Goal: Task Accomplishment & Management: Complete application form

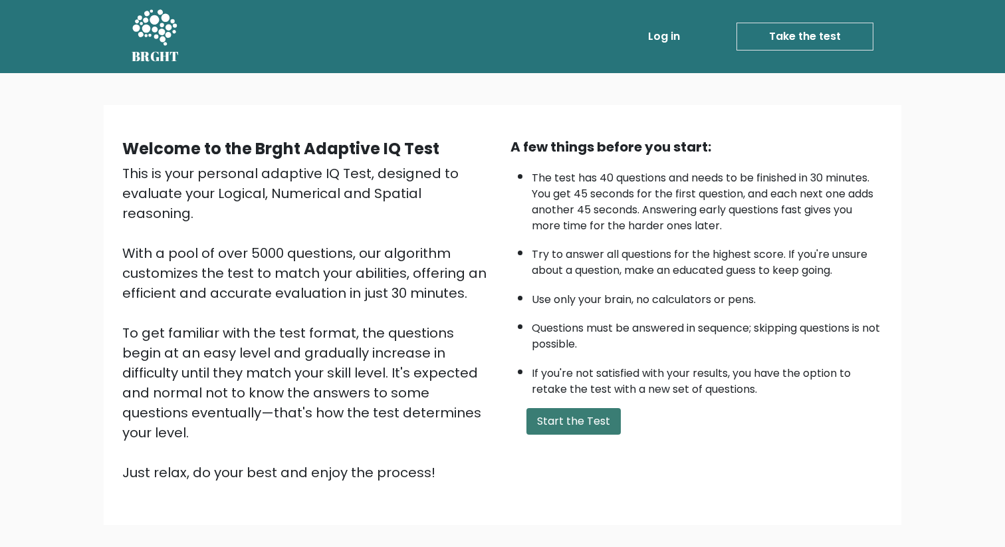
click at [564, 411] on button "Start the Test" at bounding box center [573, 421] width 94 height 27
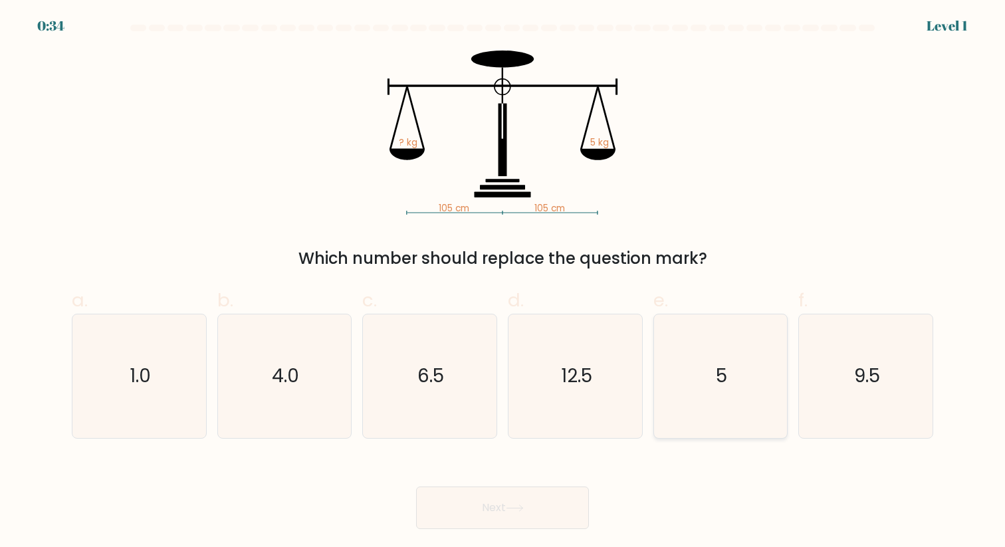
click at [713, 379] on icon "5" at bounding box center [720, 375] width 123 height 123
click at [503, 282] on input "e. 5" at bounding box center [502, 278] width 1 height 9
radio input "true"
click at [497, 502] on button "Next" at bounding box center [502, 507] width 173 height 43
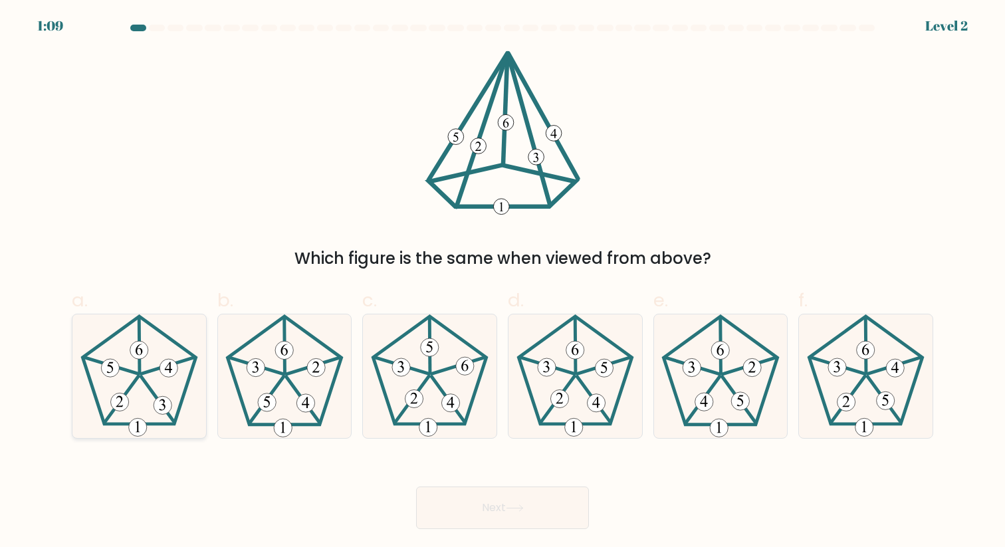
click at [155, 399] on g at bounding box center [139, 376] width 114 height 120
click at [502, 282] on input "a." at bounding box center [502, 278] width 1 height 9
radio input "true"
click at [484, 496] on button "Next" at bounding box center [502, 507] width 173 height 43
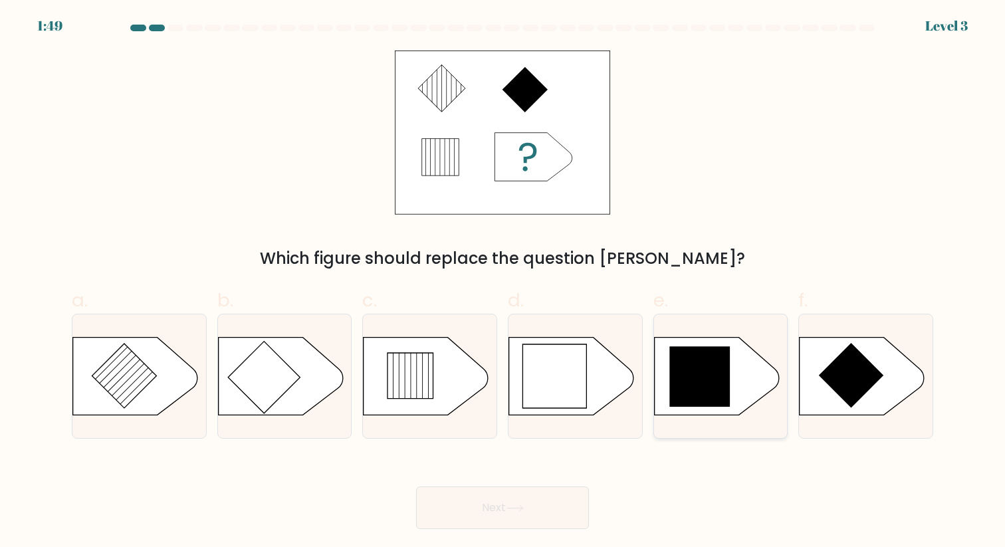
click at [721, 389] on icon at bounding box center [699, 376] width 60 height 60
click at [503, 282] on input "e." at bounding box center [502, 278] width 1 height 9
radio input "true"
click at [476, 500] on button "Next" at bounding box center [502, 507] width 173 height 43
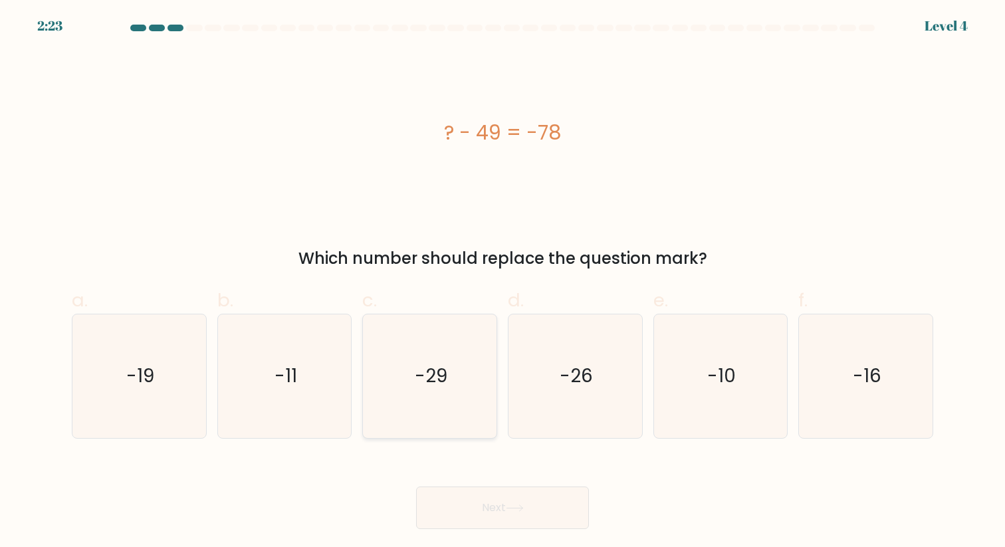
click at [454, 387] on icon "-29" at bounding box center [429, 375] width 123 height 123
click at [502, 282] on input "c. -29" at bounding box center [502, 278] width 1 height 9
radio input "true"
click at [486, 505] on button "Next" at bounding box center [502, 507] width 173 height 43
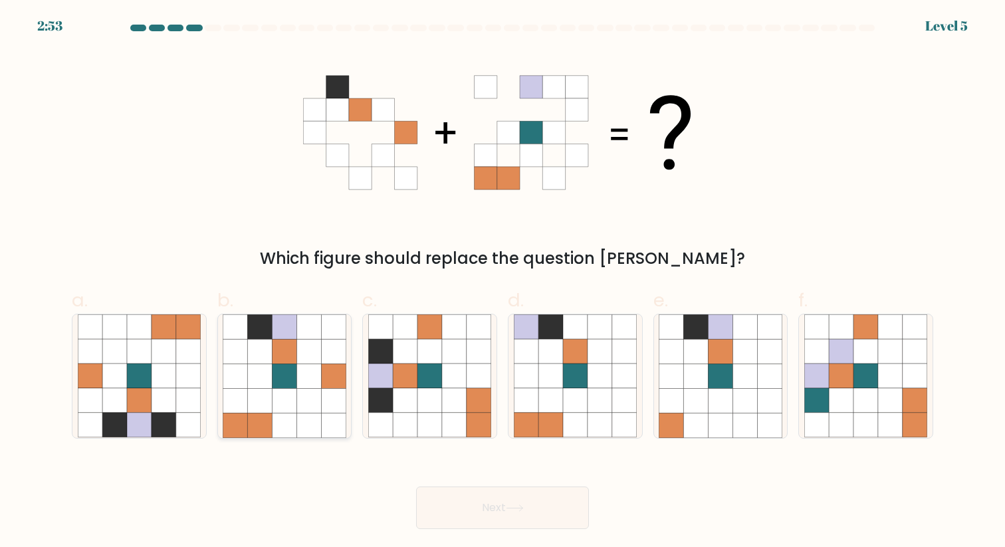
click at [307, 384] on icon at bounding box center [308, 376] width 25 height 25
click at [502, 282] on input "b." at bounding box center [502, 278] width 1 height 9
radio input "true"
click at [488, 502] on button "Next" at bounding box center [502, 507] width 173 height 43
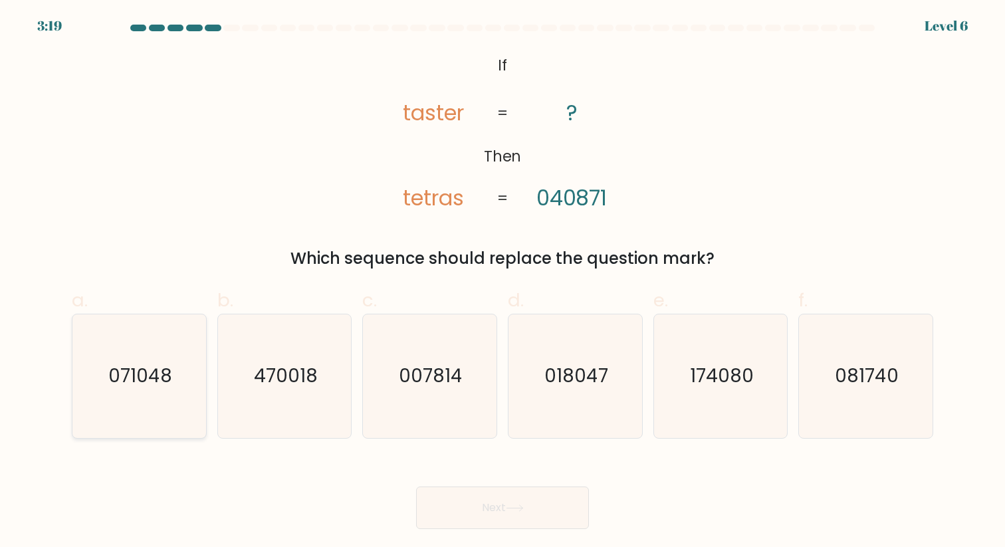
click at [189, 376] on icon "071048" at bounding box center [139, 375] width 123 height 123
click at [502, 282] on input "a. 071048" at bounding box center [502, 278] width 1 height 9
radio input "true"
click at [528, 516] on button "Next" at bounding box center [502, 507] width 173 height 43
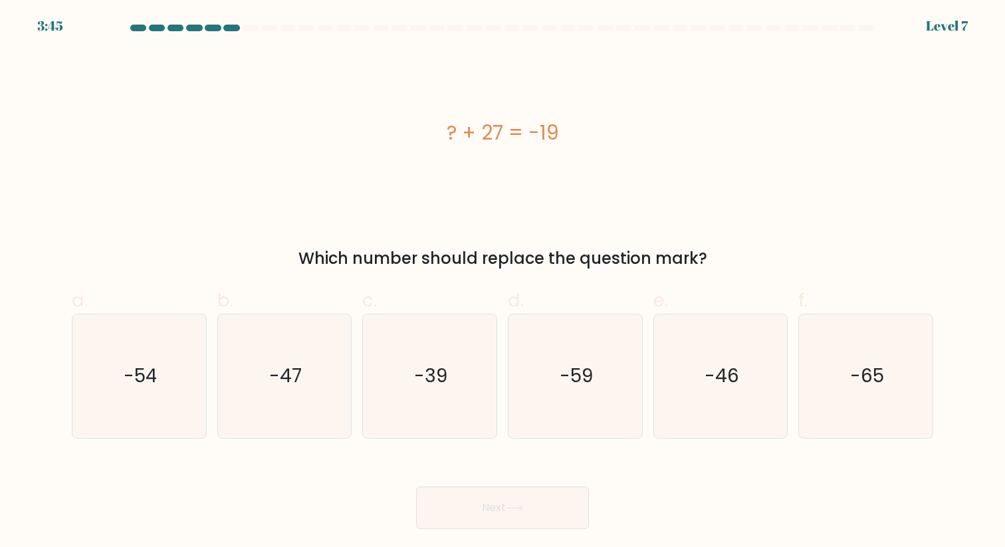
click at [789, 350] on div "e. -46" at bounding box center [721, 362] width 146 height 152
click at [745, 356] on icon "-46" at bounding box center [720, 375] width 123 height 123
click at [503, 282] on input "e. -46" at bounding box center [502, 278] width 1 height 9
radio input "true"
click at [532, 518] on button "Next" at bounding box center [502, 507] width 173 height 43
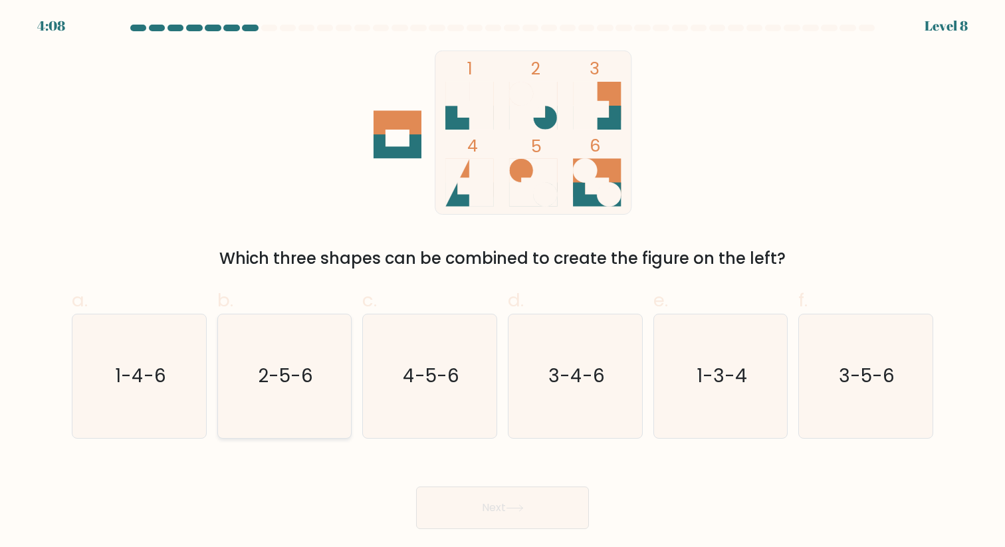
click at [241, 361] on icon "2-5-6" at bounding box center [284, 375] width 123 height 123
click at [502, 282] on input "b. 2-5-6" at bounding box center [502, 278] width 1 height 9
radio input "true"
click at [523, 518] on button "Next" at bounding box center [502, 507] width 173 height 43
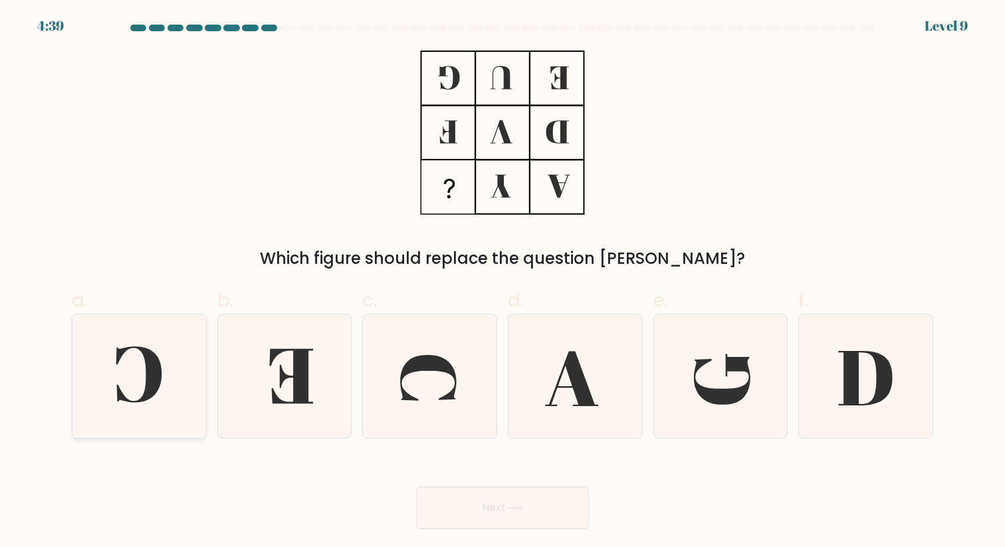
click at [134, 397] on icon at bounding box center [139, 375] width 123 height 123
click at [502, 282] on input "a." at bounding box center [502, 278] width 1 height 9
radio input "true"
click at [526, 512] on button "Next" at bounding box center [502, 507] width 173 height 43
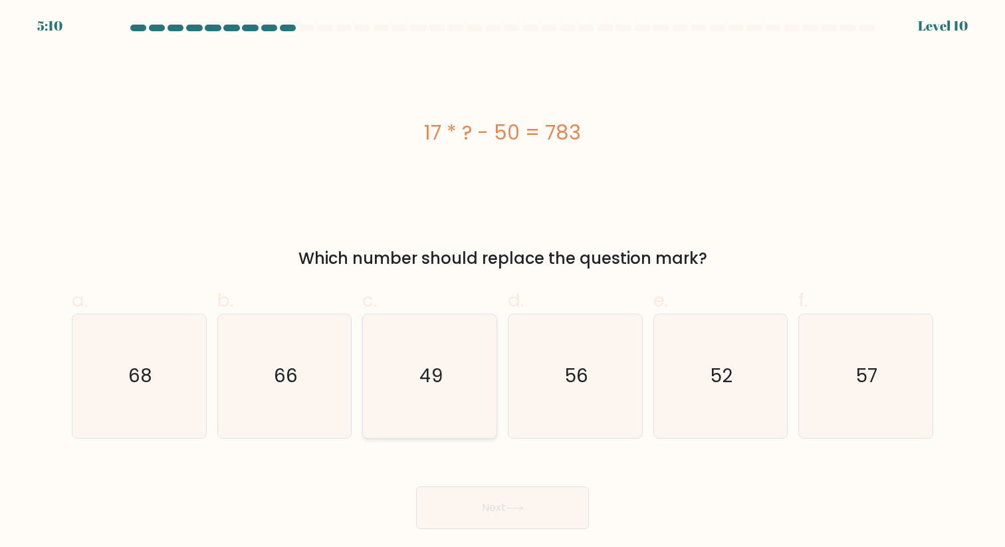
click at [421, 365] on text "49" at bounding box center [430, 376] width 23 height 26
click at [502, 282] on input "c. 49" at bounding box center [502, 278] width 1 height 9
radio input "true"
click at [515, 492] on button "Next" at bounding box center [502, 507] width 173 height 43
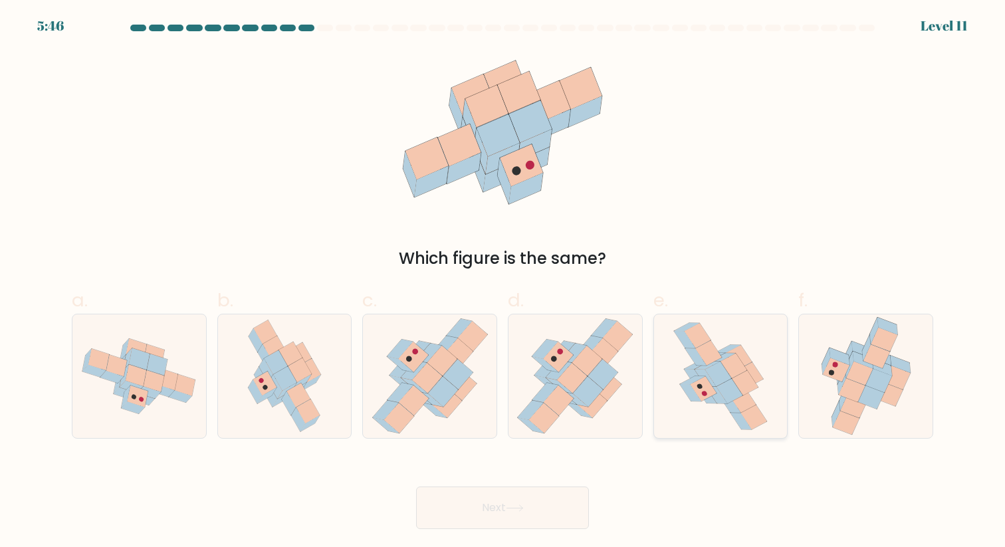
click at [743, 379] on icon at bounding box center [745, 382] width 26 height 25
click at [503, 282] on input "e." at bounding box center [502, 278] width 1 height 9
radio input "true"
click at [516, 509] on icon at bounding box center [515, 507] width 18 height 7
